Goal: Task Accomplishment & Management: Use online tool/utility

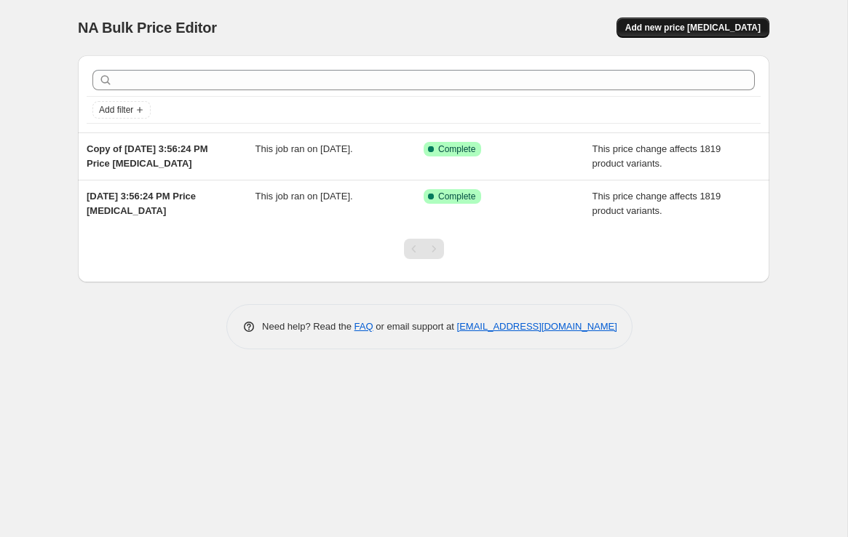
click at [685, 33] on button "Add new price change job" at bounding box center [692, 27] width 153 height 20
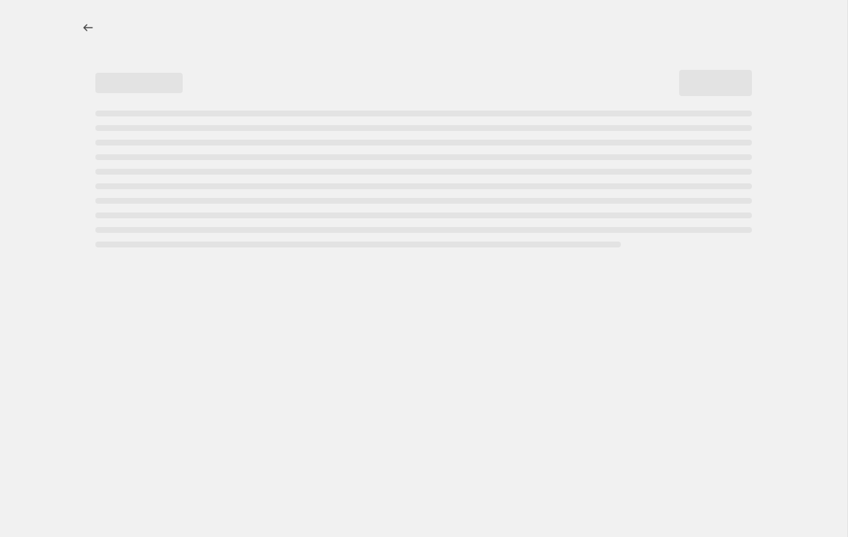
select select "percentage"
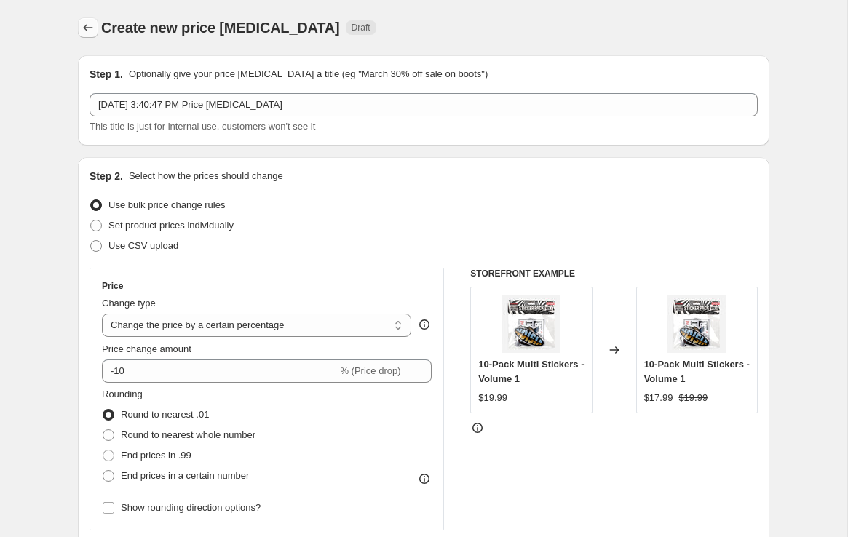
click at [79, 25] on button "Price change jobs" at bounding box center [88, 27] width 20 height 20
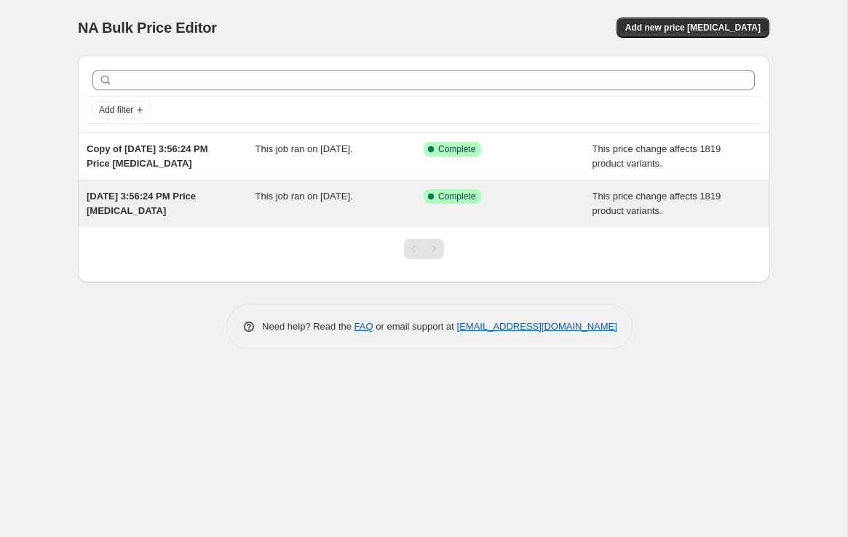
click at [298, 218] on div "This job ran on August 1, 2025." at bounding box center [339, 203] width 169 height 29
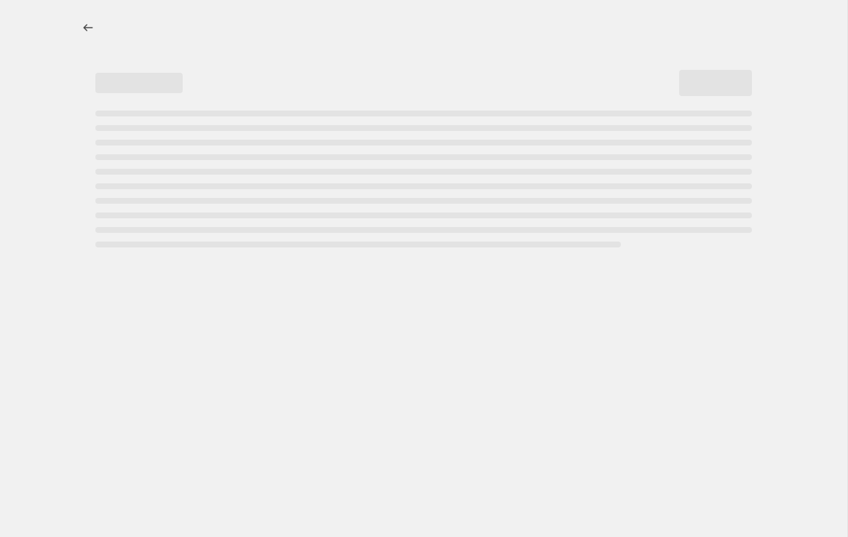
select select "ecap"
select select "remove"
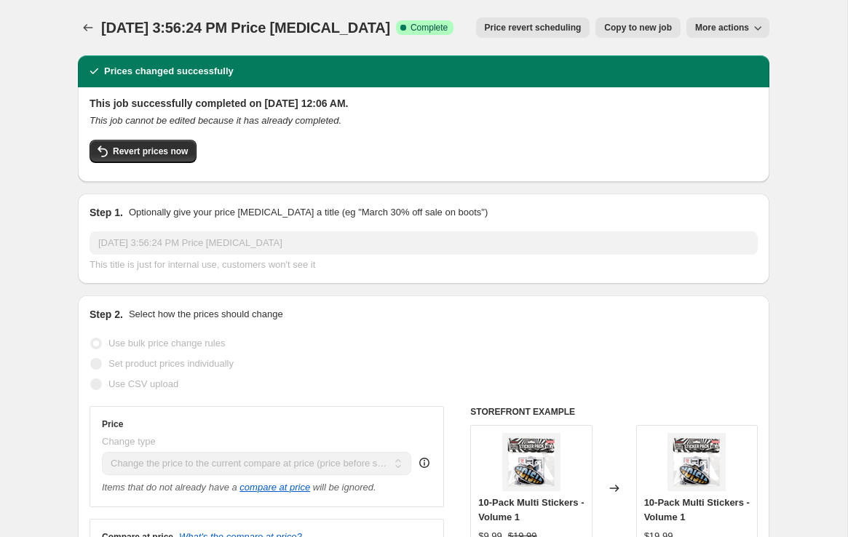
click at [101, 32] on span "Jul 31, 2025, 3:56:24 PM Price change job" at bounding box center [245, 28] width 289 height 16
click at [92, 31] on icon "Price change jobs" at bounding box center [88, 27] width 15 height 15
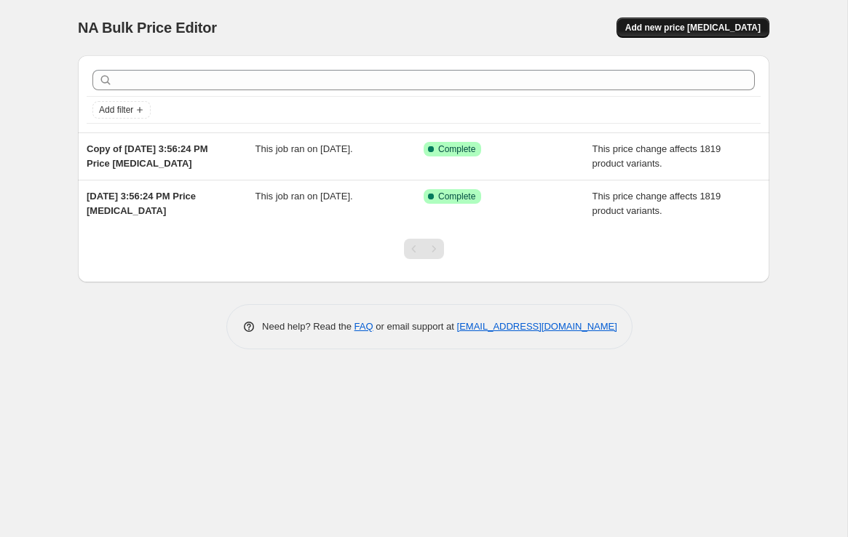
click at [679, 27] on span "Add new price change job" at bounding box center [692, 28] width 135 height 12
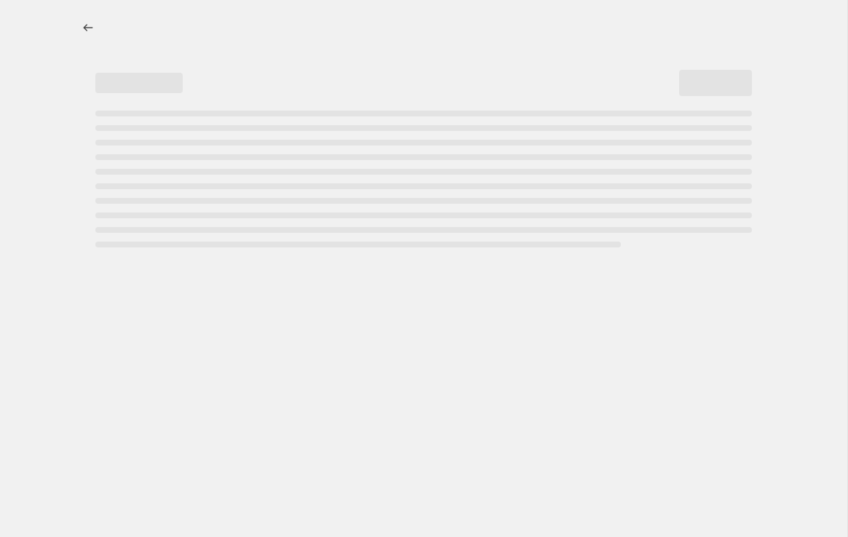
select select "percentage"
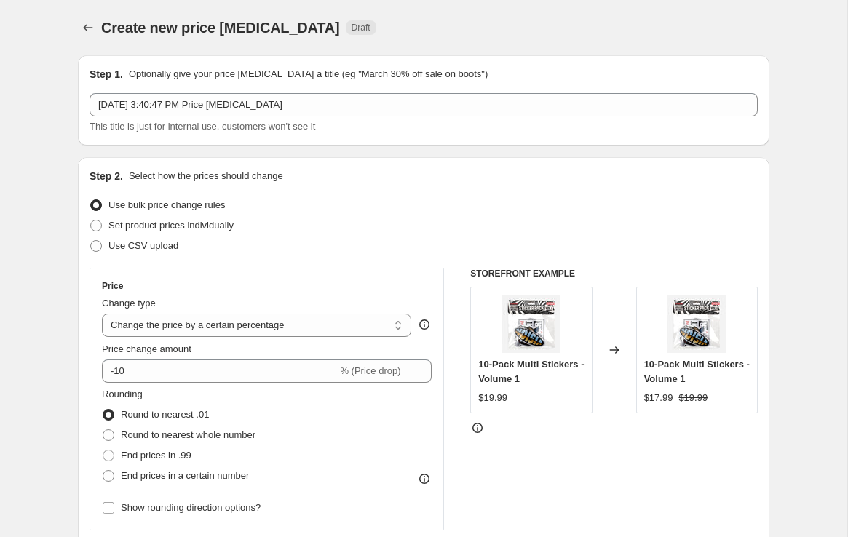
click at [143, 117] on div "Aug 14, 2025, 3:40:47 PM Price change job This title is just for internal use, …" at bounding box center [423, 113] width 668 height 41
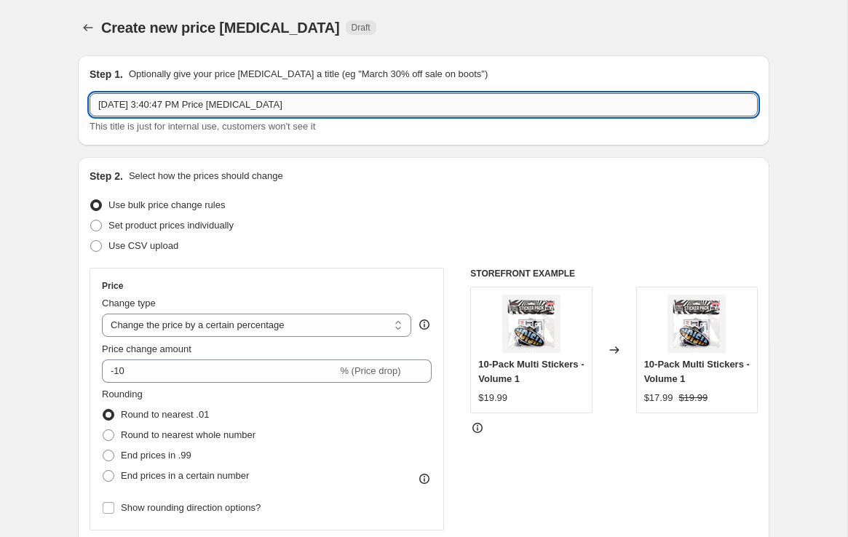
click at [146, 108] on input "Aug 14, 2025, 3:40:47 PM Price change job" at bounding box center [423, 104] width 668 height 23
click at [164, 106] on input "Price Change" at bounding box center [423, 104] width 668 height 23
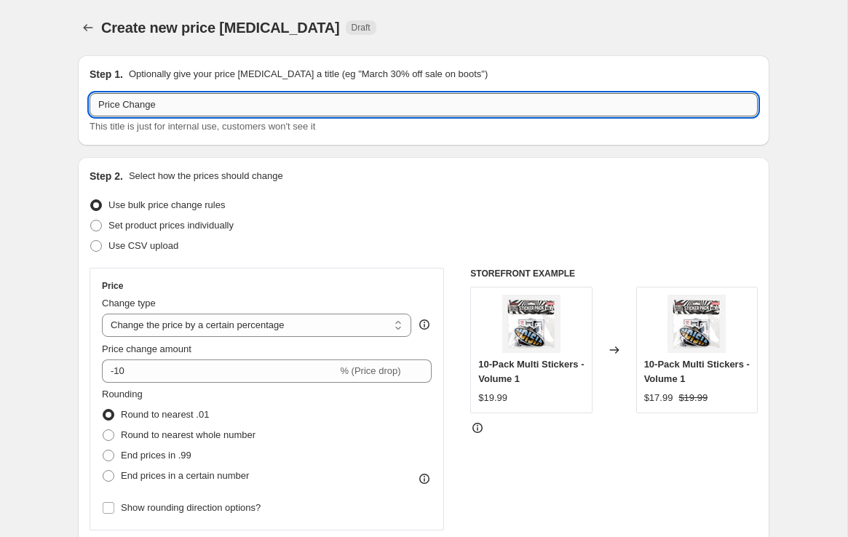
click at [164, 106] on input "Price Change" at bounding box center [423, 104] width 668 height 23
type input "Flash Sale 50% OFF - Aug 25 @ 12am"
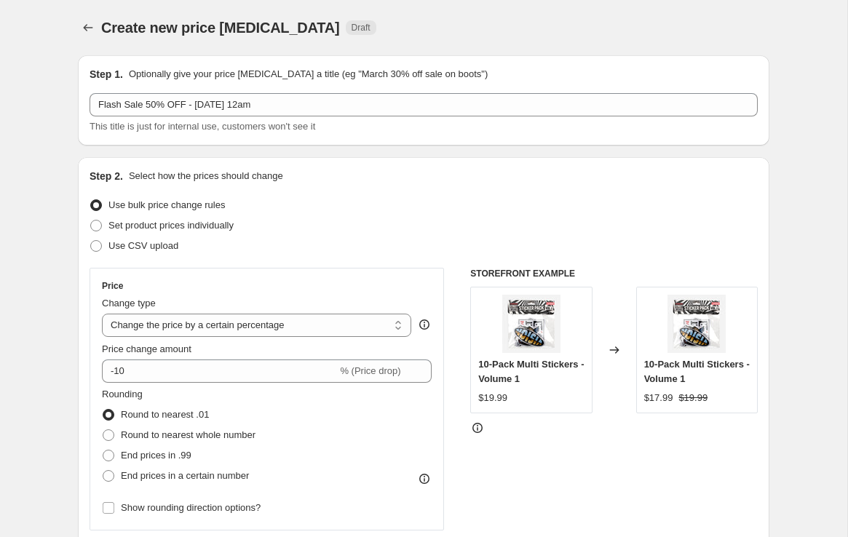
click at [341, 204] on div "Use bulk price change rules" at bounding box center [423, 205] width 668 height 20
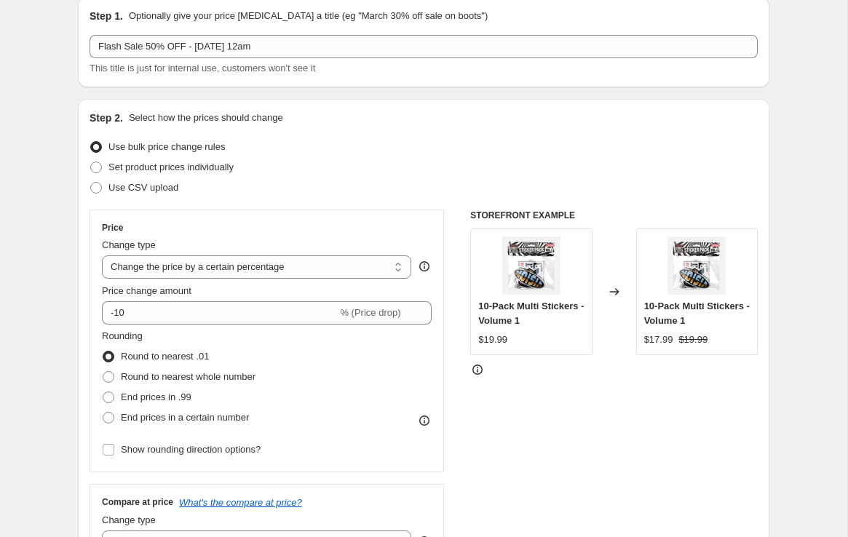
scroll to position [79, 0]
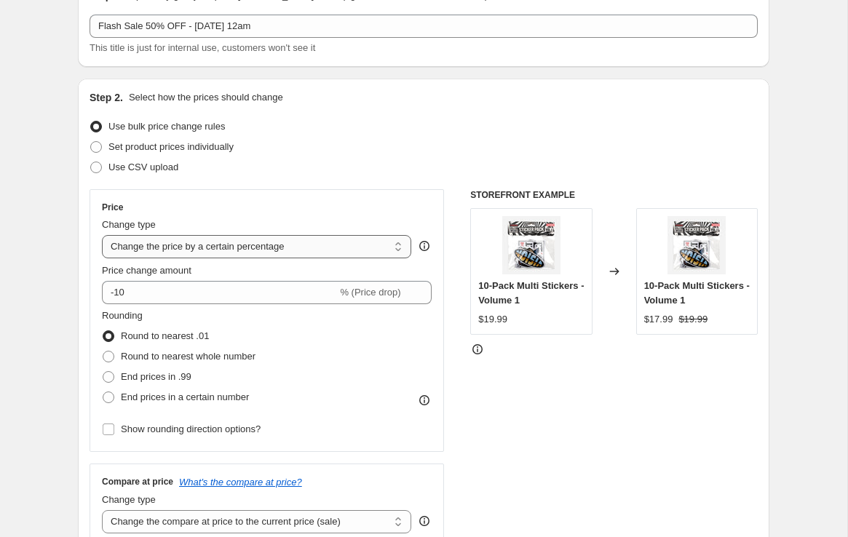
click at [308, 253] on select "Change the price to a certain amount Change the price by a certain amount Chang…" at bounding box center [256, 246] width 309 height 23
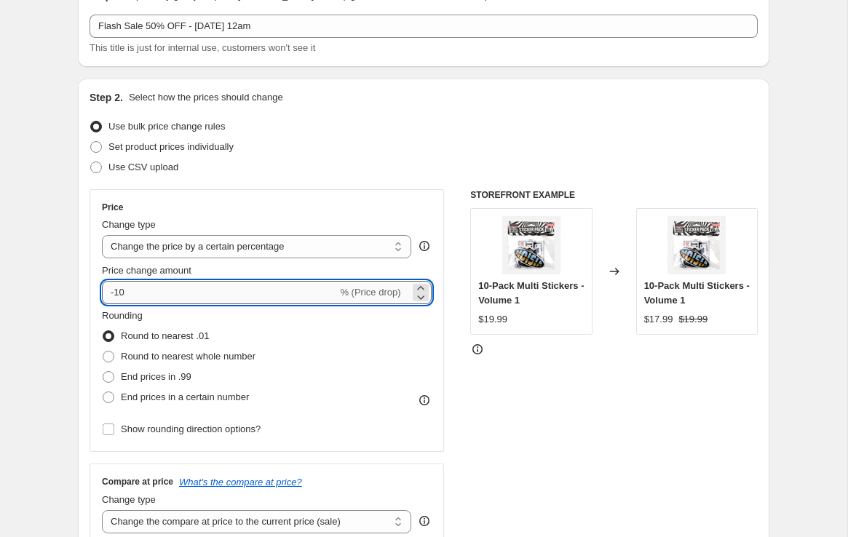
click at [292, 292] on input "-10" at bounding box center [219, 292] width 235 height 23
drag, startPoint x: 199, startPoint y: 292, endPoint x: 271, endPoint y: 281, distance: 73.0
click at [119, 291] on input "-10" at bounding box center [219, 292] width 235 height 23
type input "-1"
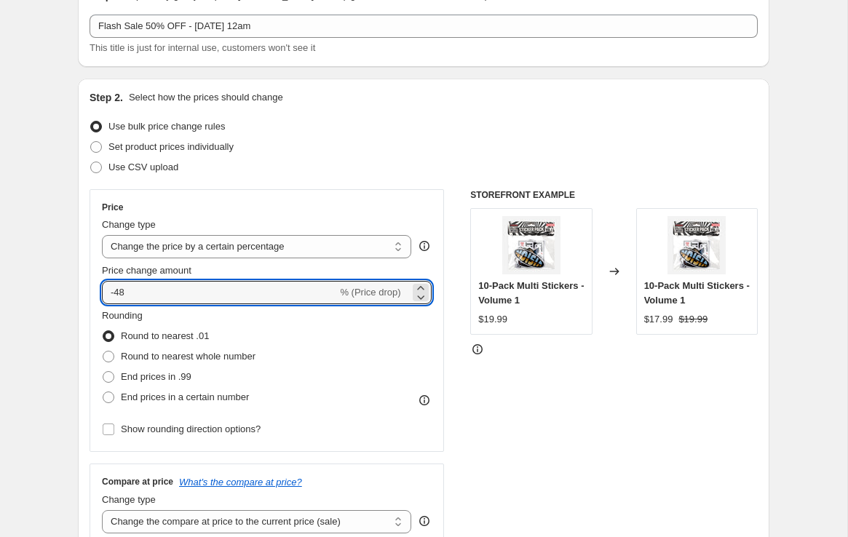
type input "-48"
drag, startPoint x: 510, startPoint y: 431, endPoint x: 477, endPoint y: 427, distance: 33.0
click at [506, 432] on div "STOREFRONT EXAMPLE 10-Pack Multi Stickers - Volume 1 $19.99 Changed to 10-Pack …" at bounding box center [613, 367] width 287 height 357
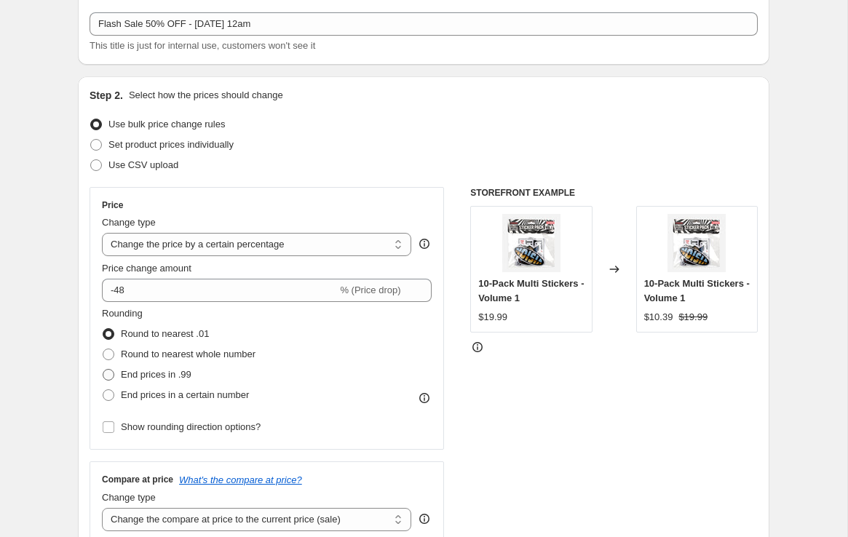
click at [161, 376] on span "End prices in .99" at bounding box center [156, 374] width 71 height 11
click at [103, 370] on input "End prices in .99" at bounding box center [103, 369] width 1 height 1
radio input "true"
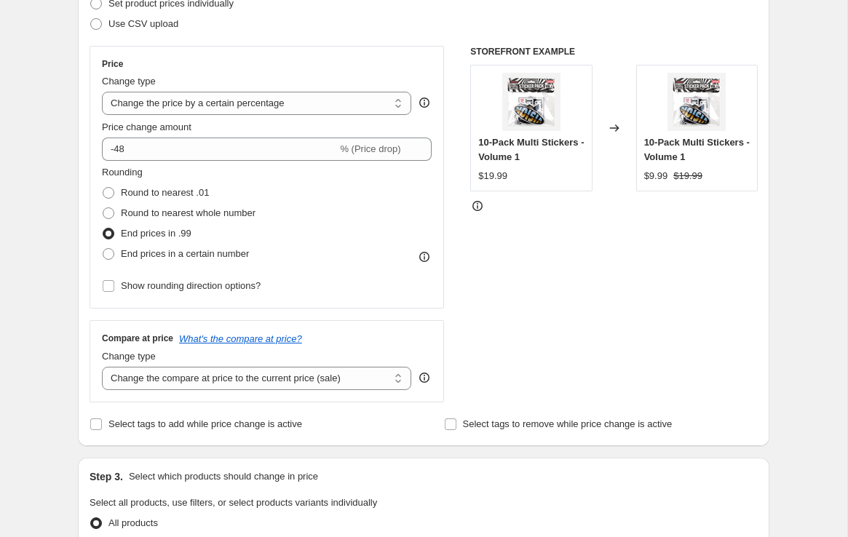
scroll to position [223, 0]
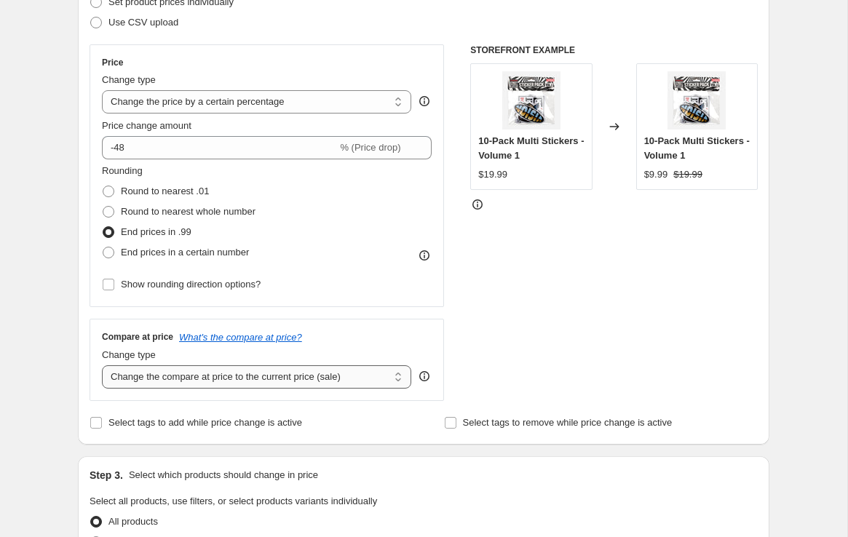
click at [239, 380] on select "Change the compare at price to the current price (sale) Change the compare at p…" at bounding box center [256, 376] width 309 height 23
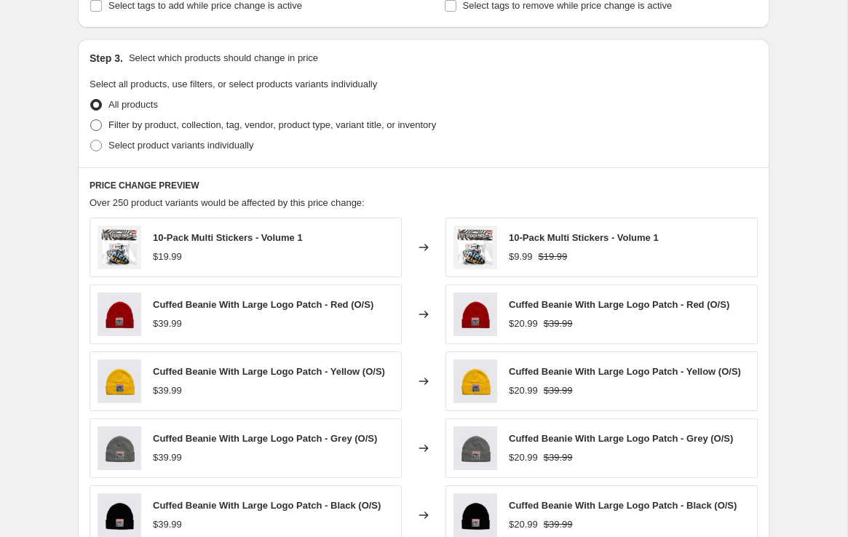
scroll to position [641, 0]
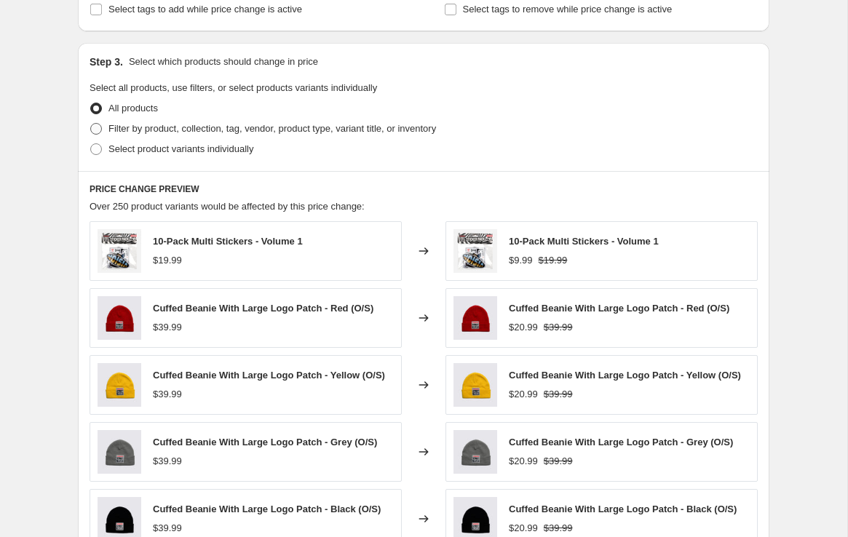
click at [119, 124] on span "Filter by product, collection, tag, vendor, product type, variant title, or inv…" at bounding box center [271, 128] width 327 height 11
click at [91, 124] on input "Filter by product, collection, tag, vendor, product type, variant title, or inv…" at bounding box center [90, 123] width 1 height 1
radio input "true"
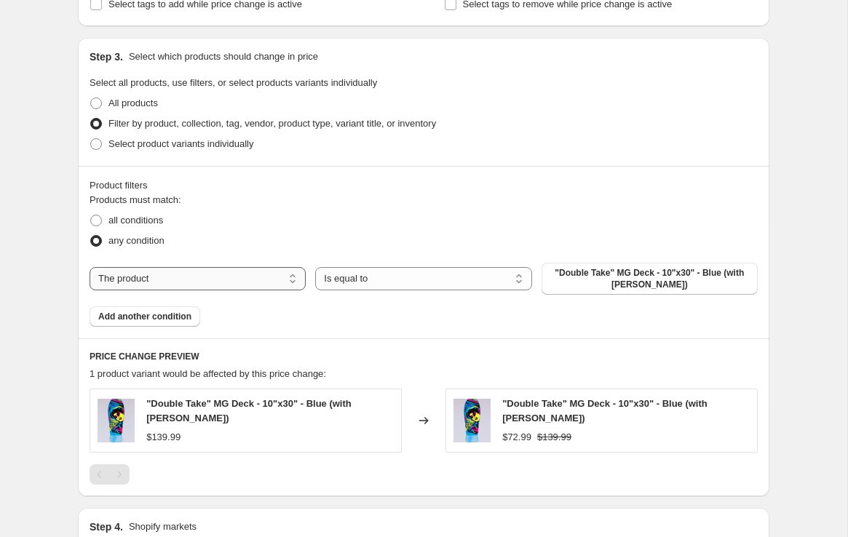
click at [242, 282] on select "The product The product's collection The product's tag The product's vendor The…" at bounding box center [197, 278] width 216 height 23
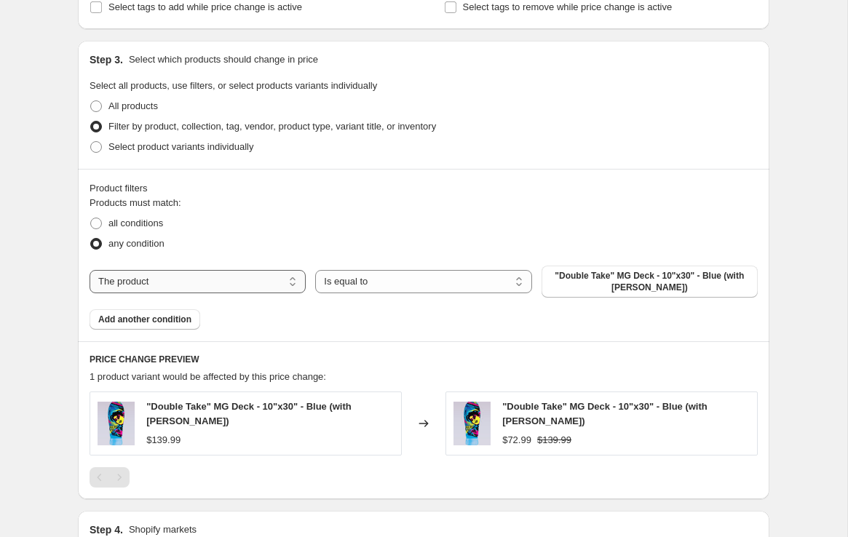
scroll to position [647, 0]
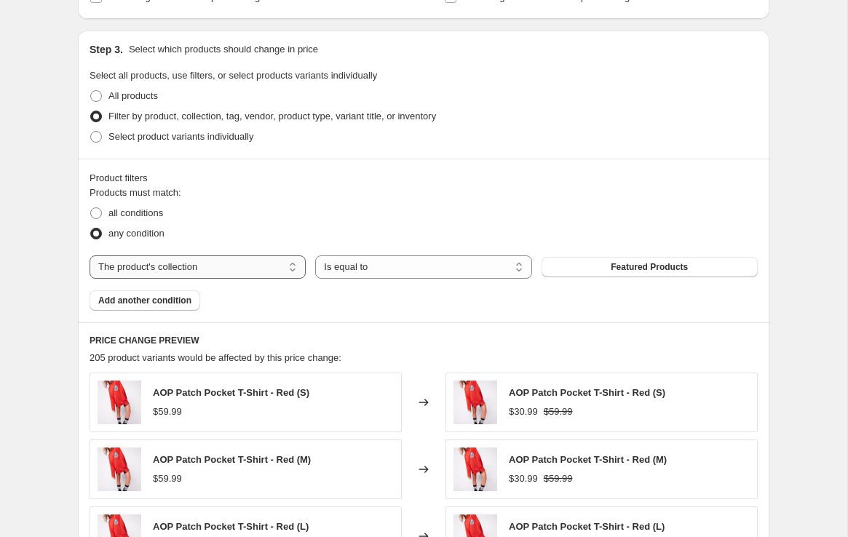
click at [233, 274] on select "The product The product's collection The product's tag The product's vendor The…" at bounding box center [197, 266] width 216 height 23
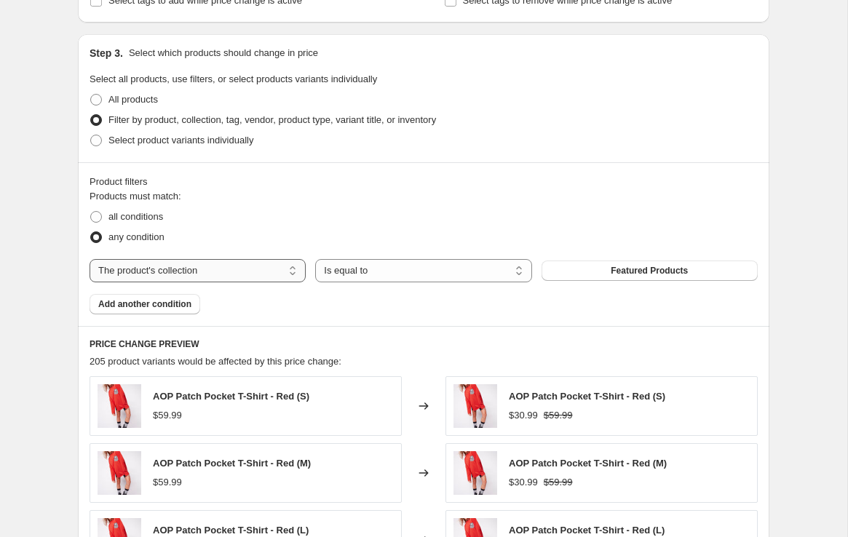
scroll to position [644, 0]
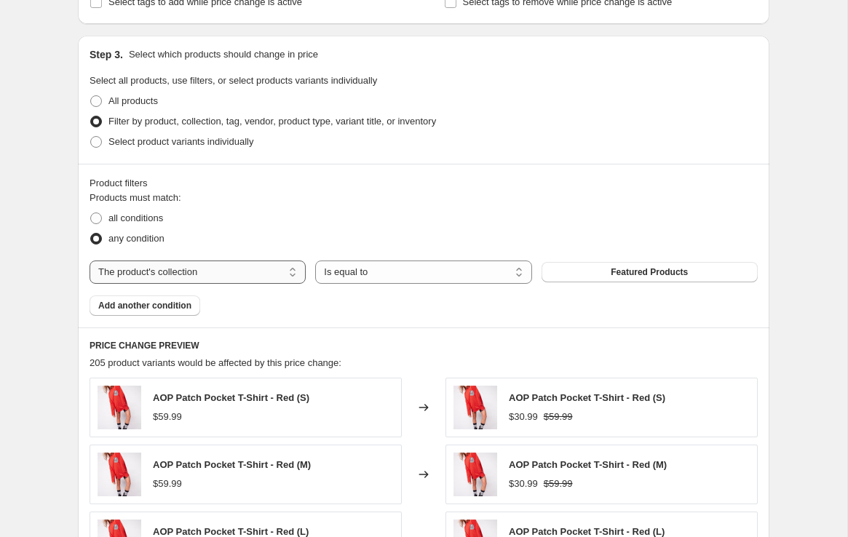
select select "title"
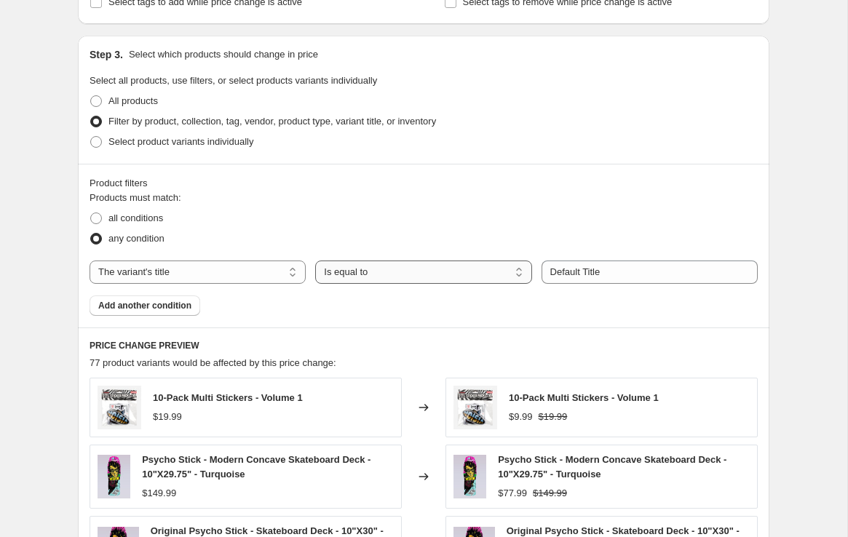
click at [345, 266] on select "Is equal to Is not equal to Contains" at bounding box center [423, 271] width 216 height 23
select select "not_equal"
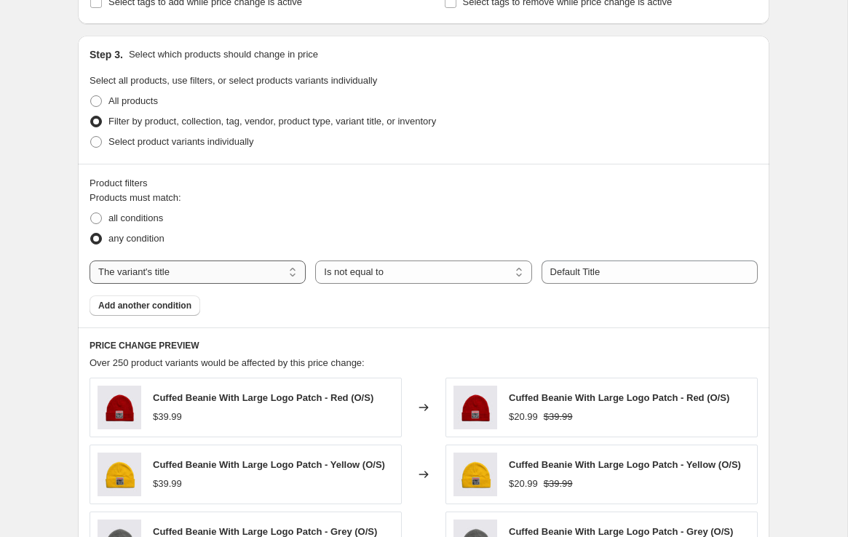
click at [234, 277] on select "The product The product's collection The product's tag The product's vendor The…" at bounding box center [197, 271] width 216 height 23
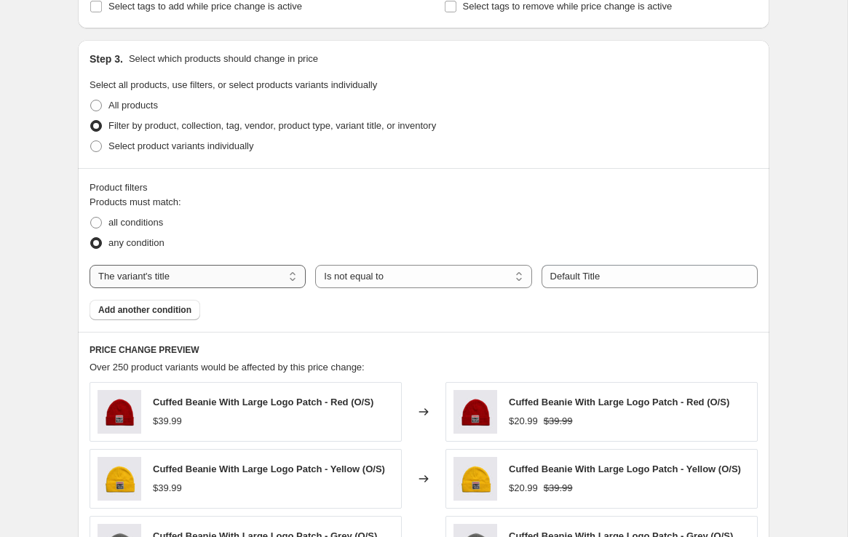
scroll to position [638, 0]
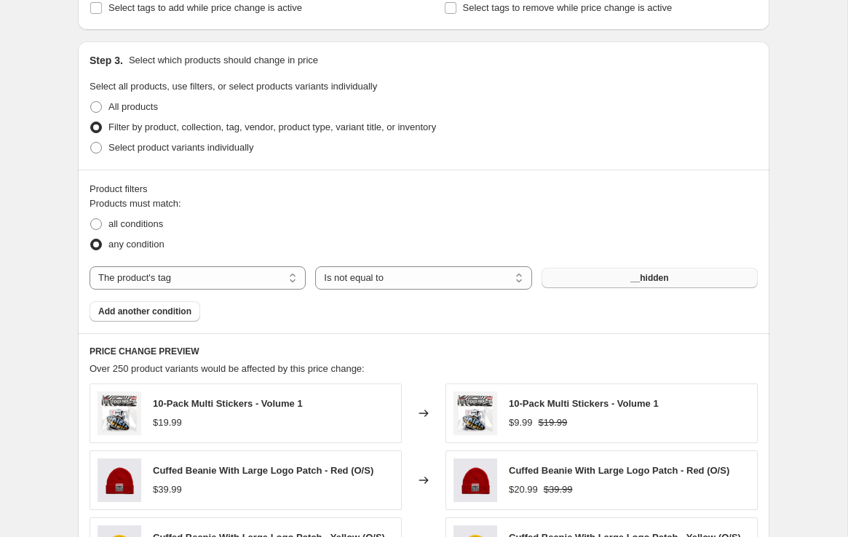
click at [576, 274] on button "__hidden" at bounding box center [649, 278] width 216 height 20
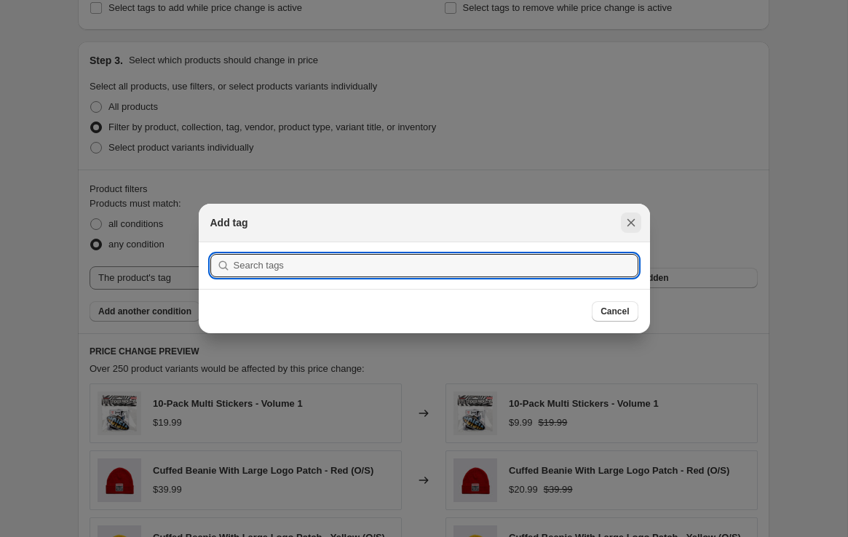
click at [631, 223] on icon "Close" at bounding box center [630, 223] width 8 height 8
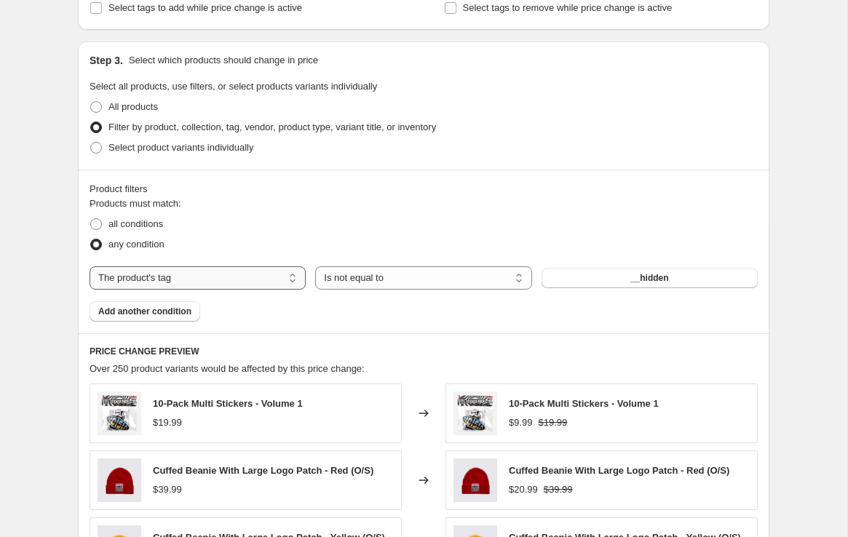
click at [149, 276] on select "The product The product's collection The product's tag The product's vendor The…" at bounding box center [197, 277] width 216 height 23
select select "collection"
click at [586, 282] on button "Featured Products" at bounding box center [649, 278] width 216 height 20
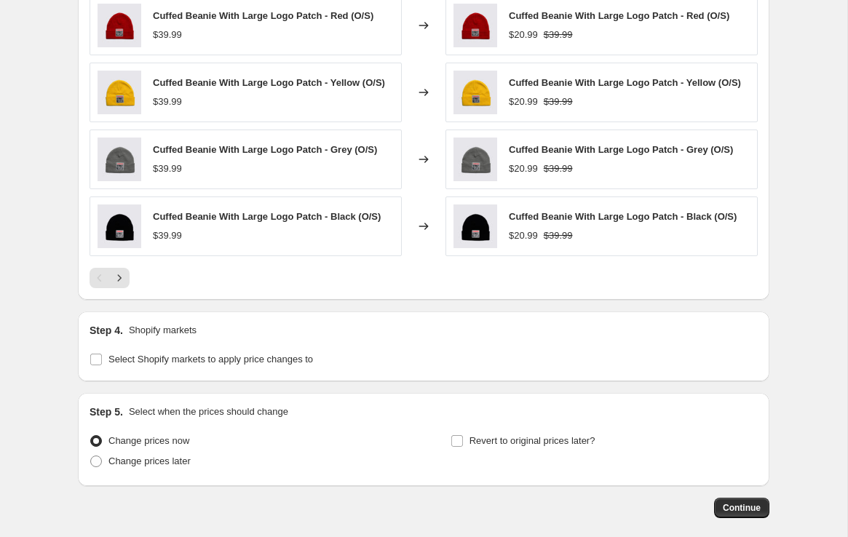
scroll to position [1096, 0]
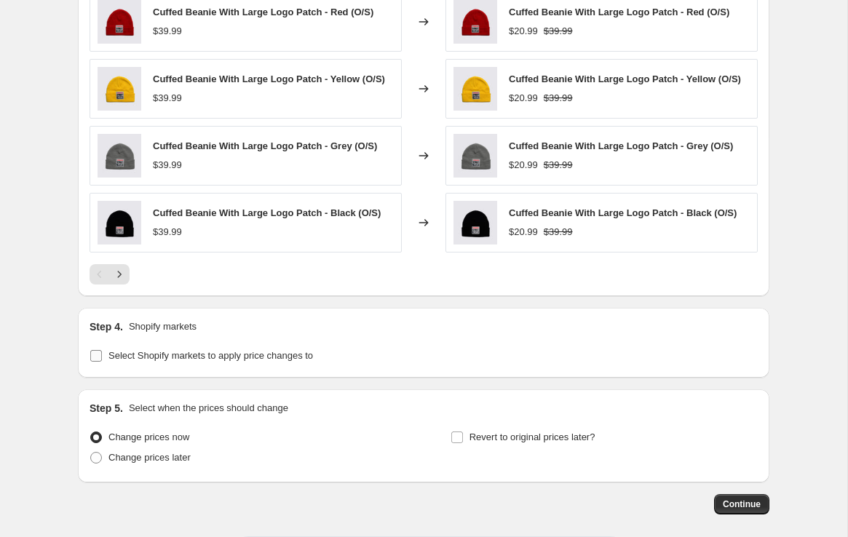
click at [313, 355] on span "Select Shopify markets to apply price changes to" at bounding box center [210, 355] width 204 height 11
click at [102, 355] on input "Select Shopify markets to apply price changes to" at bounding box center [96, 356] width 12 height 12
checkbox input "true"
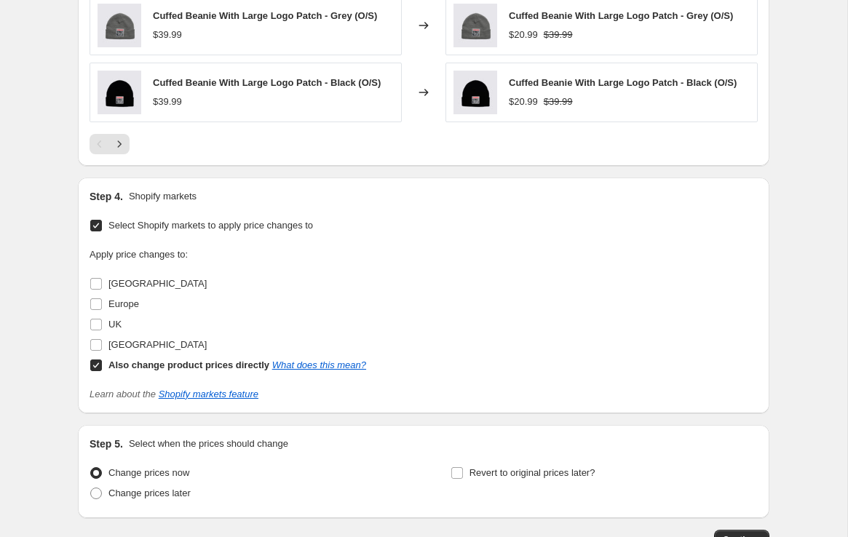
scroll to position [1270, 0]
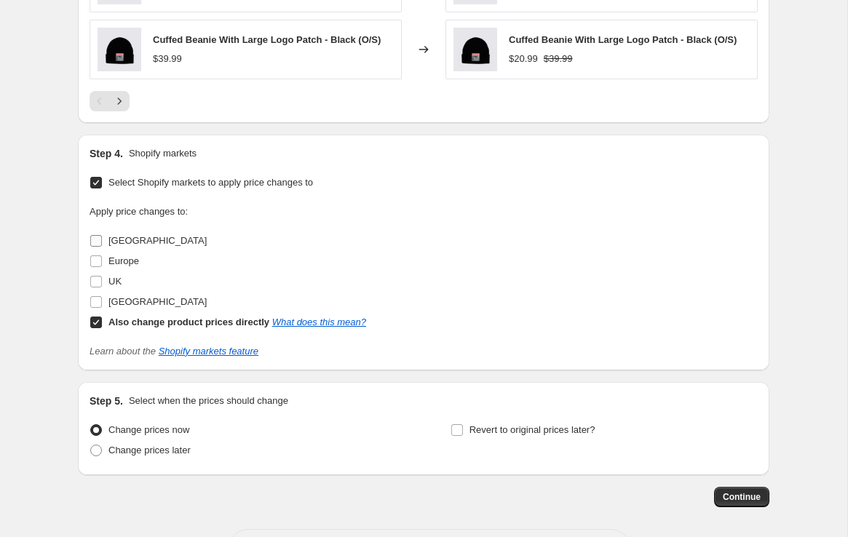
click at [127, 243] on span "Canada" at bounding box center [157, 240] width 98 height 11
click at [102, 243] on input "Canada" at bounding box center [96, 241] width 12 height 12
checkbox input "true"
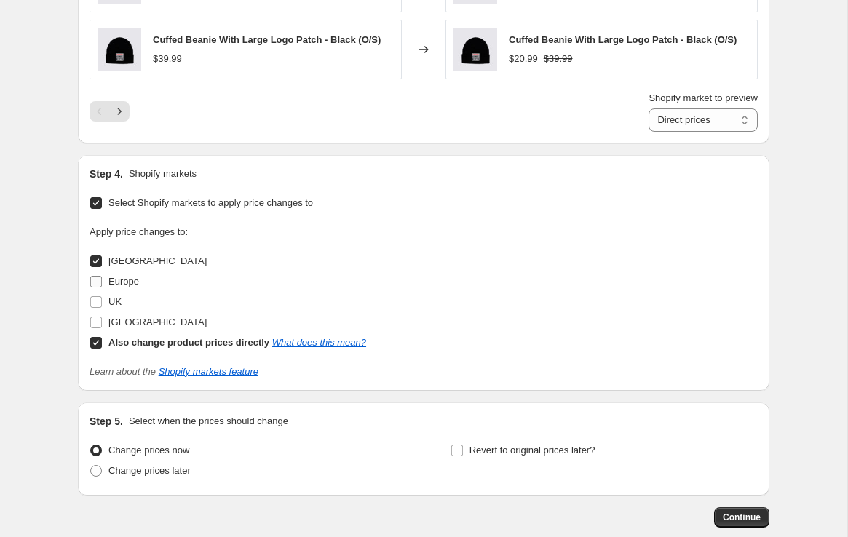
click at [119, 282] on span "Europe" at bounding box center [123, 281] width 31 height 11
click at [102, 282] on input "Europe" at bounding box center [96, 282] width 12 height 12
checkbox input "true"
click at [114, 298] on span "UK" at bounding box center [114, 301] width 13 height 11
click at [102, 298] on input "UK" at bounding box center [96, 302] width 12 height 12
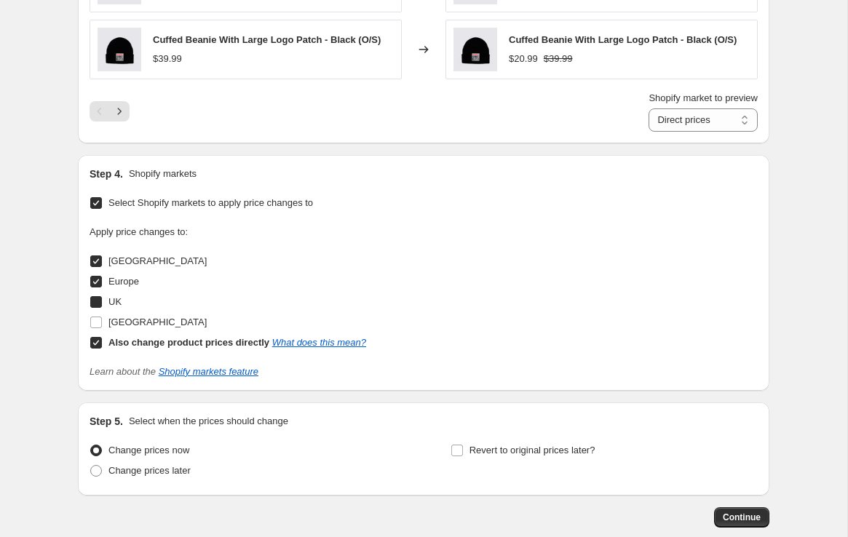
checkbox input "true"
click at [121, 319] on span "United States" at bounding box center [157, 322] width 98 height 11
click at [102, 319] on input "United States" at bounding box center [96, 323] width 12 height 12
checkbox input "true"
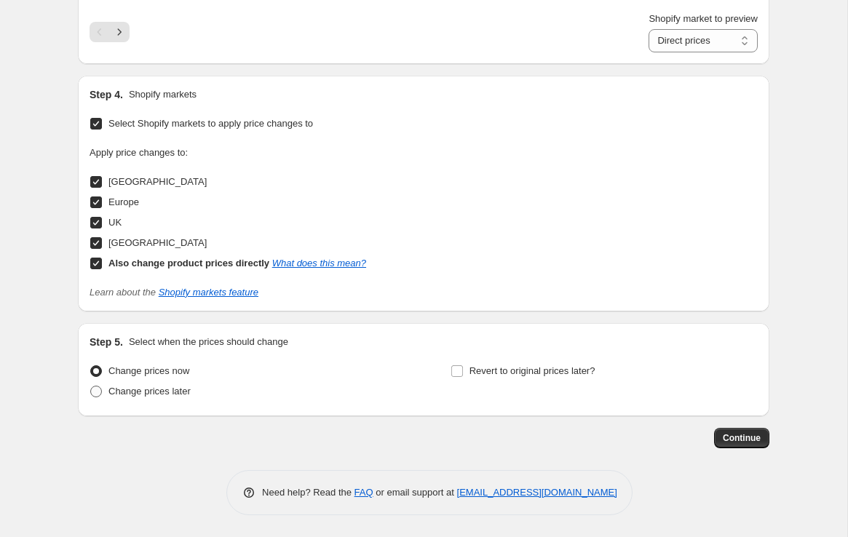
click at [164, 390] on span "Change prices later" at bounding box center [149, 391] width 82 height 11
click at [91, 386] on input "Change prices later" at bounding box center [90, 386] width 1 height 1
radio input "true"
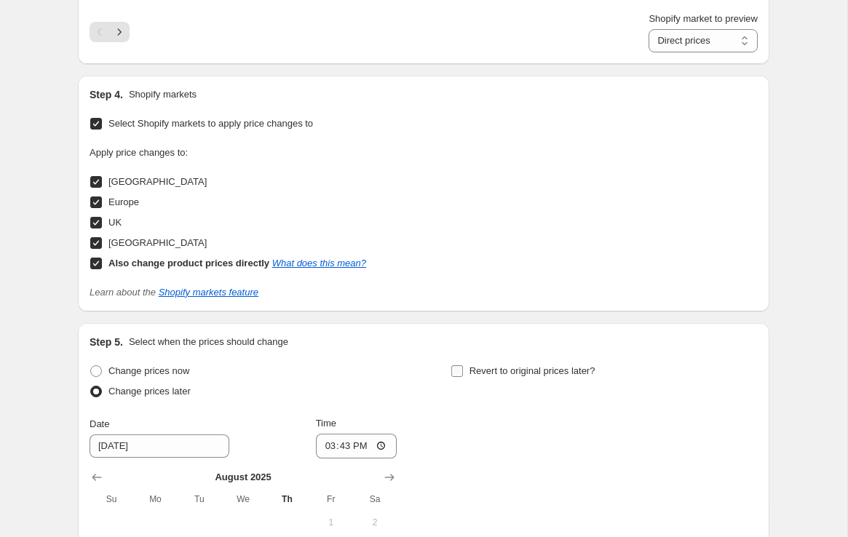
click at [460, 374] on input "Revert to original prices later?" at bounding box center [457, 371] width 12 height 12
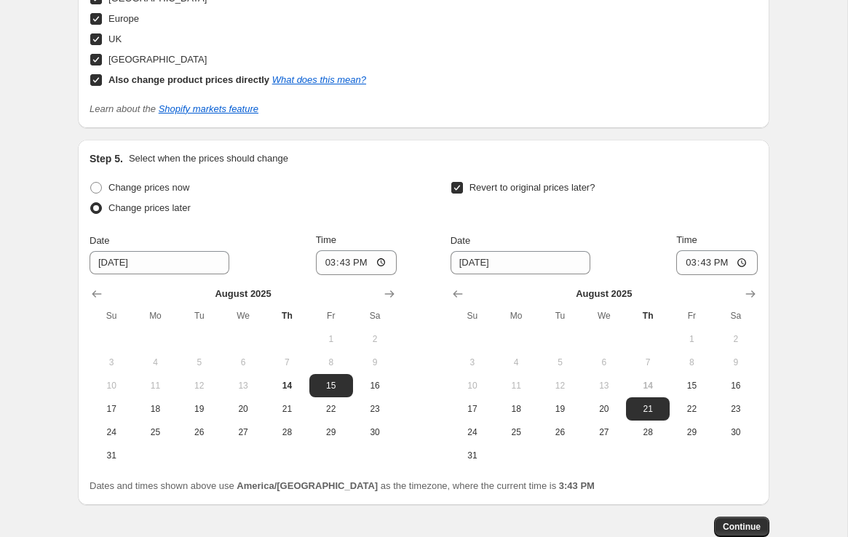
scroll to position [1532, 0]
click at [455, 191] on input "Revert to original prices later?" at bounding box center [457, 189] width 12 height 12
checkbox input "false"
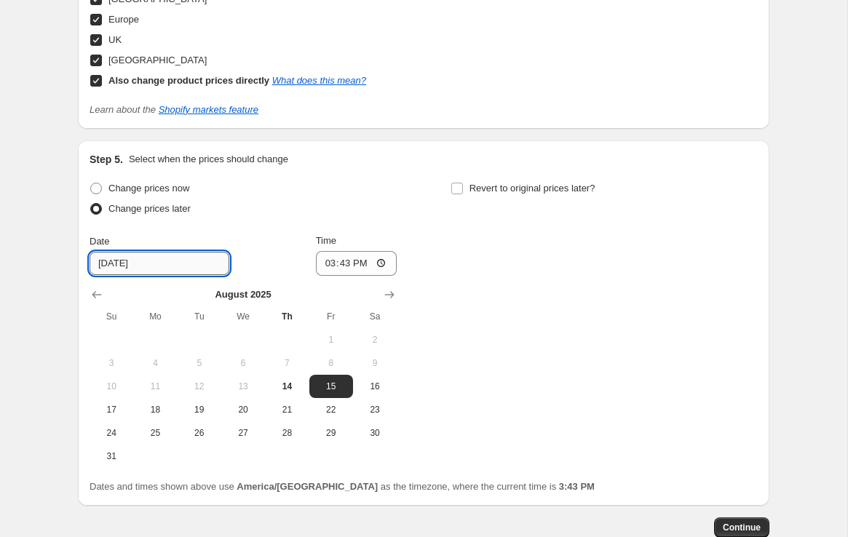
click at [101, 266] on input "8/15/2025" at bounding box center [159, 263] width 140 height 23
click at [140, 431] on span "25" at bounding box center [155, 433] width 32 height 12
type input "8/25/2025"
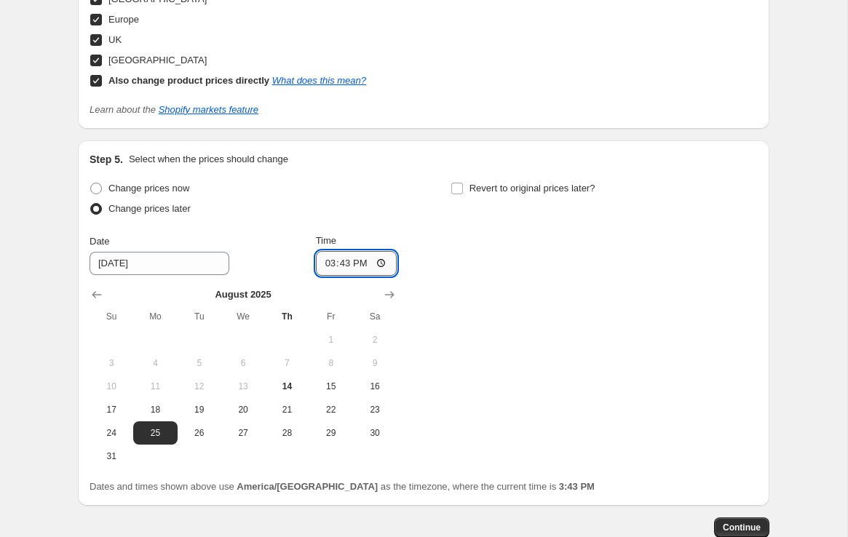
click at [328, 263] on input "15:43" at bounding box center [356, 263] width 81 height 25
click at [326, 263] on input "14:43" at bounding box center [356, 263] width 81 height 25
click at [562, 306] on div "Change prices now Change prices later Date 8/25/2025 Time 00:01 August 2025 Su …" at bounding box center [423, 323] width 668 height 290
click at [341, 260] on input "00:01" at bounding box center [356, 263] width 81 height 25
type input "00:00"
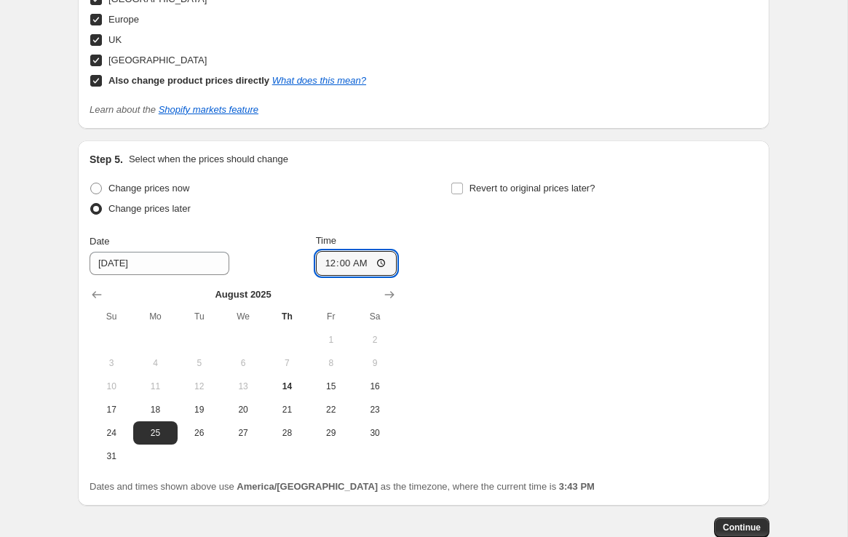
click at [597, 332] on div "Change prices now Change prices later Date 8/25/2025 Time 00:00 August 2025 Su …" at bounding box center [423, 323] width 668 height 290
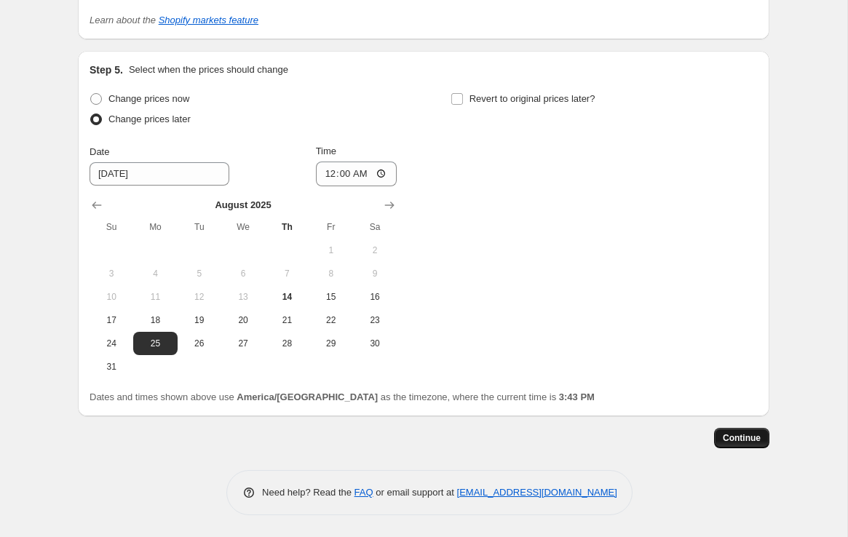
click at [733, 435] on span "Continue" at bounding box center [741, 438] width 38 height 12
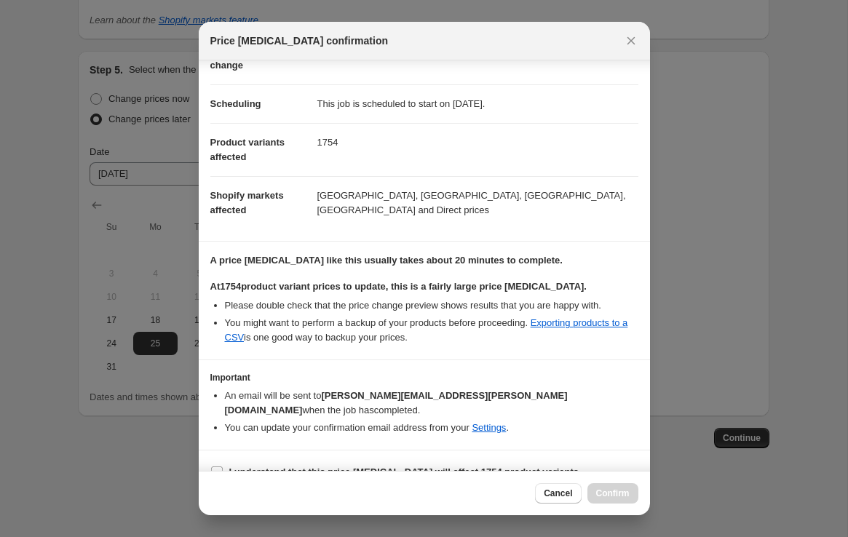
scroll to position [102, 0]
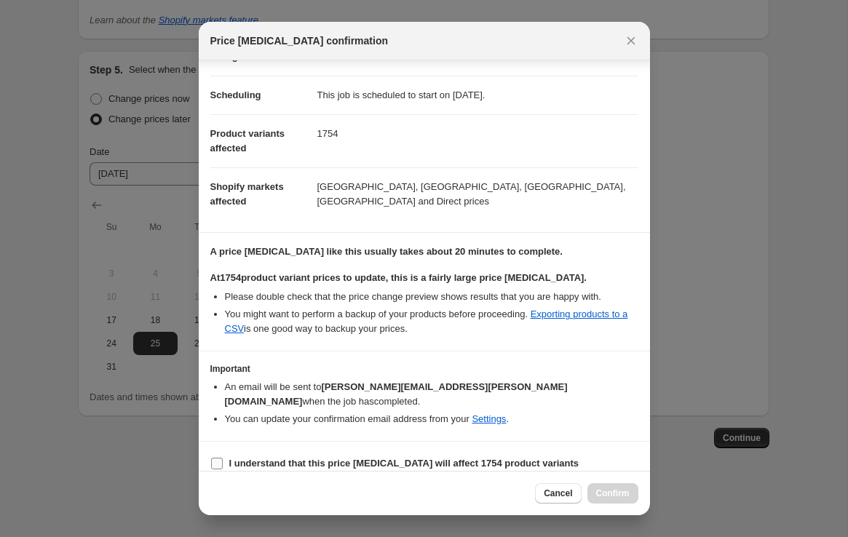
click at [246, 458] on b "I understand that this price change job will affect 1754 product variants" at bounding box center [404, 463] width 350 height 11
click at [223, 458] on input "I understand that this price change job will affect 1754 product variants" at bounding box center [217, 464] width 12 height 12
checkbox input "true"
click at [603, 492] on span "Confirm" at bounding box center [612, 493] width 33 height 12
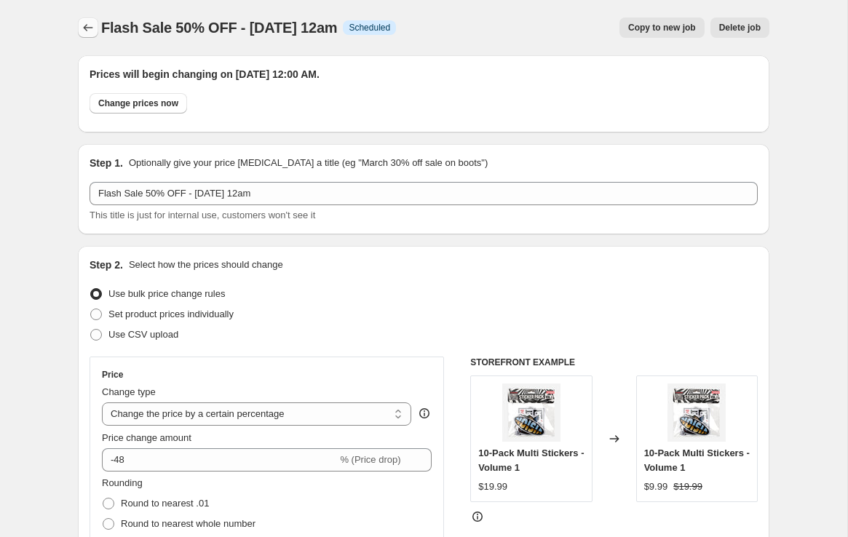
click at [87, 30] on icon "Price change jobs" at bounding box center [88, 27] width 15 height 15
